Goal: Find specific page/section: Find specific page/section

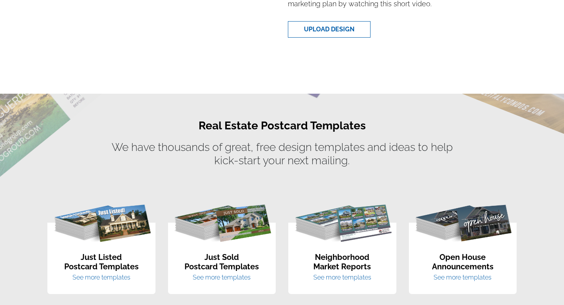
scroll to position [475, 0]
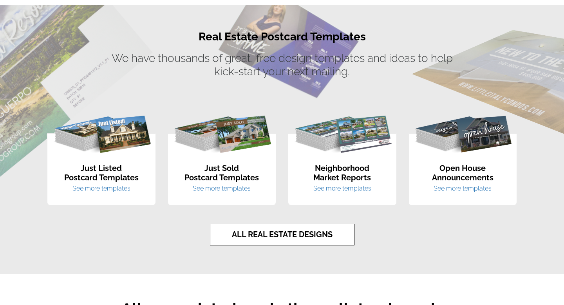
click at [243, 239] on link "ALL REAL ESTATE DESIGNS" at bounding box center [282, 235] width 145 height 22
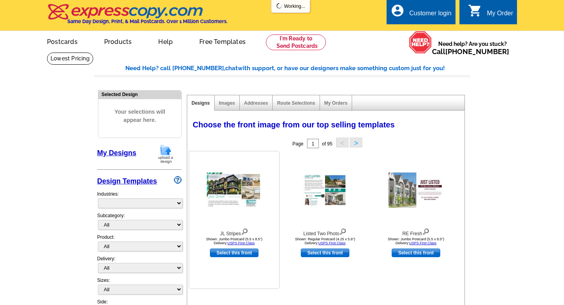
select select "785"
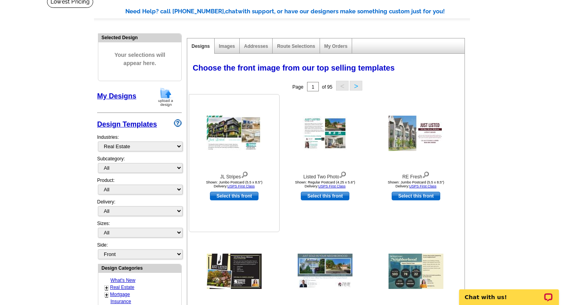
scroll to position [59, 0]
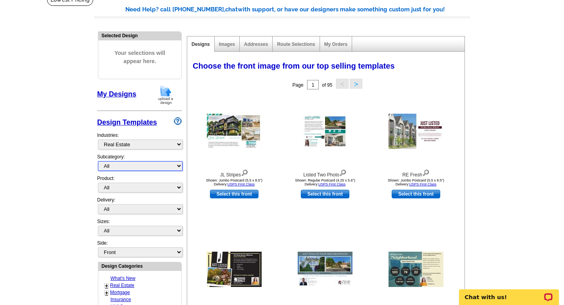
click at [160, 166] on select "All RE/MAX® Referrals Keller Williams® Berkshire Hathaway Home Services Century…" at bounding box center [140, 166] width 85 height 10
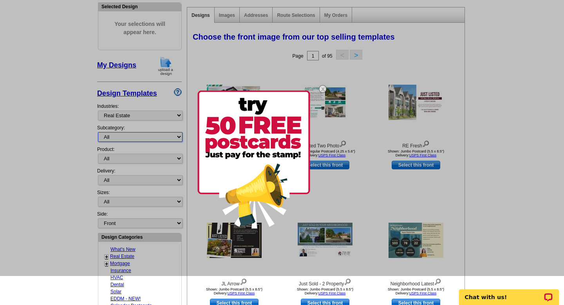
scroll to position [90, 0]
